Goal: Find specific page/section: Find specific page/section

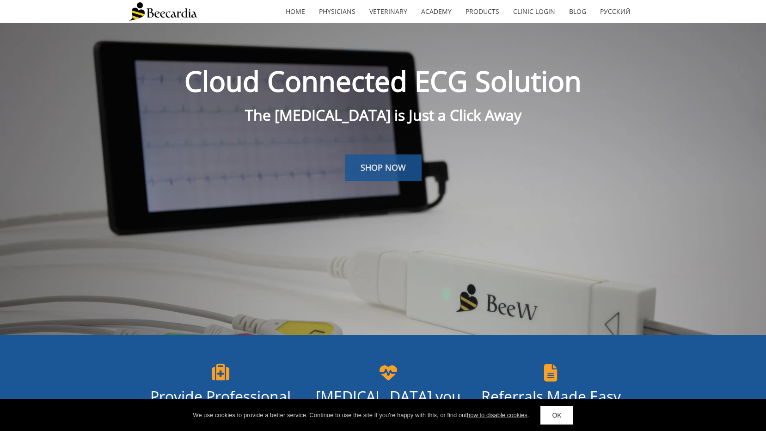
click at [377, 164] on span "SHOP NOW" at bounding box center [383, 167] width 45 height 11
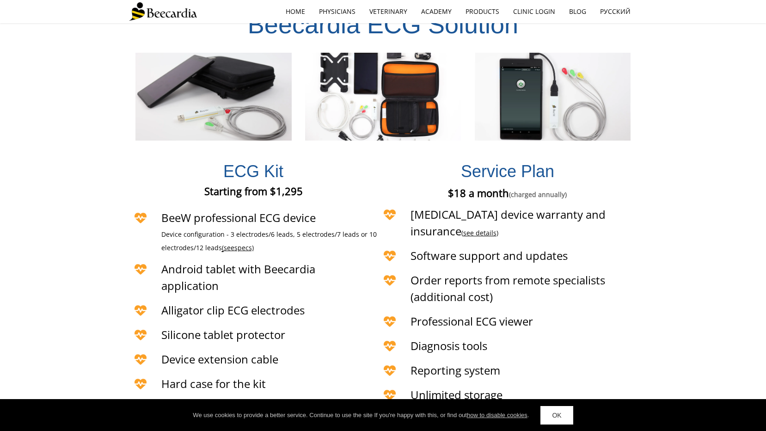
scroll to position [2045, 0]
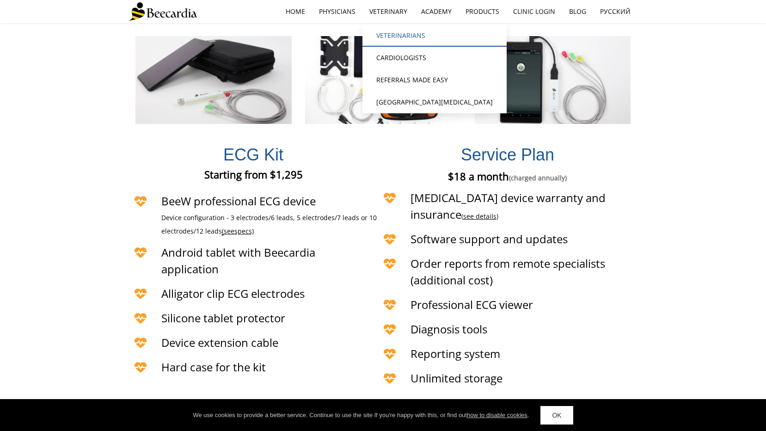
click at [386, 33] on link "Veterinarians" at bounding box center [434, 36] width 144 height 22
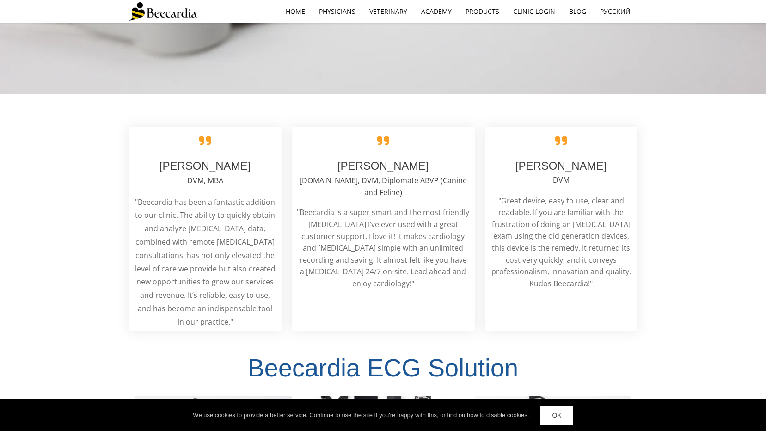
scroll to position [1546, 0]
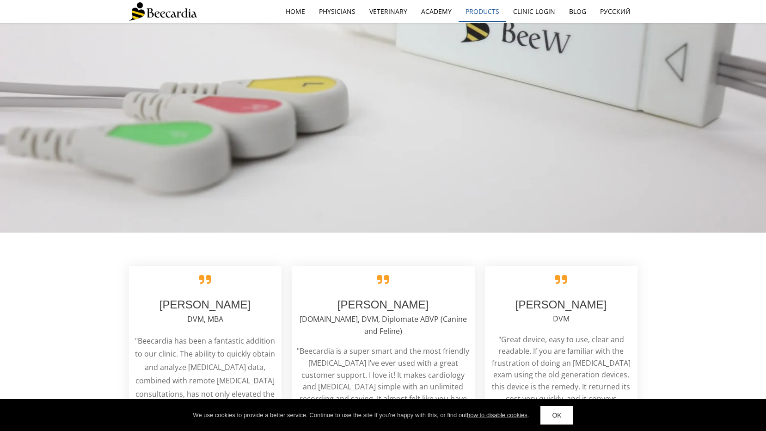
click at [474, 11] on link "Products" at bounding box center [483, 11] width 48 height 21
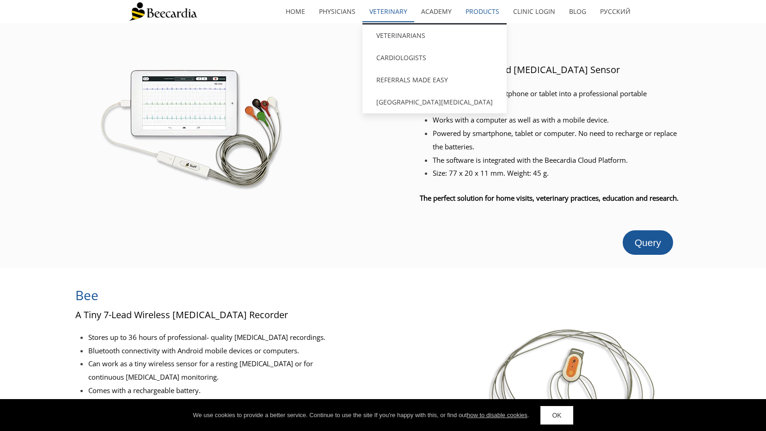
click at [396, 9] on link "Veterinary" at bounding box center [388, 11] width 52 height 21
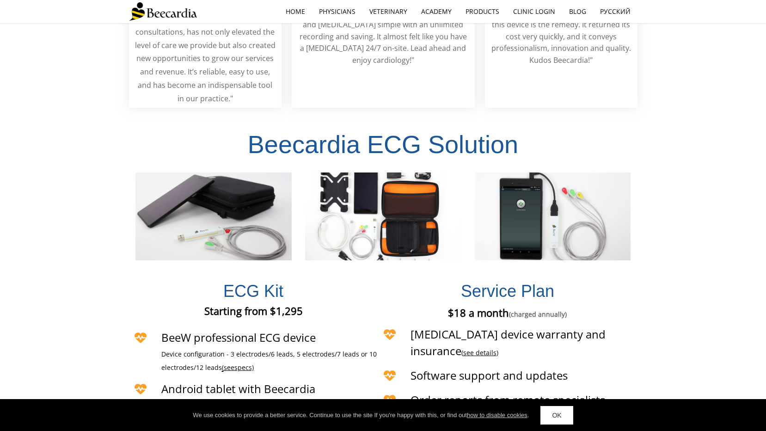
scroll to position [1965, 0]
